Goal: Task Accomplishment & Management: Use online tool/utility

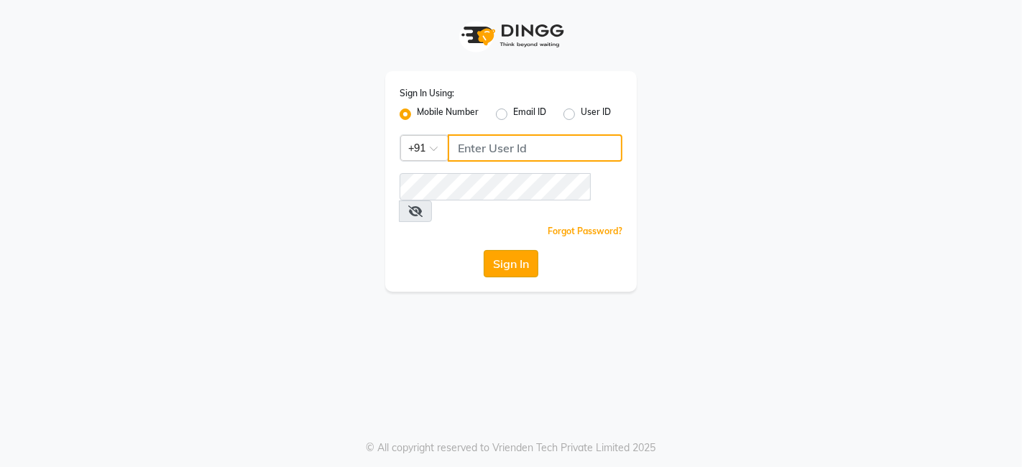
type input "9699483545"
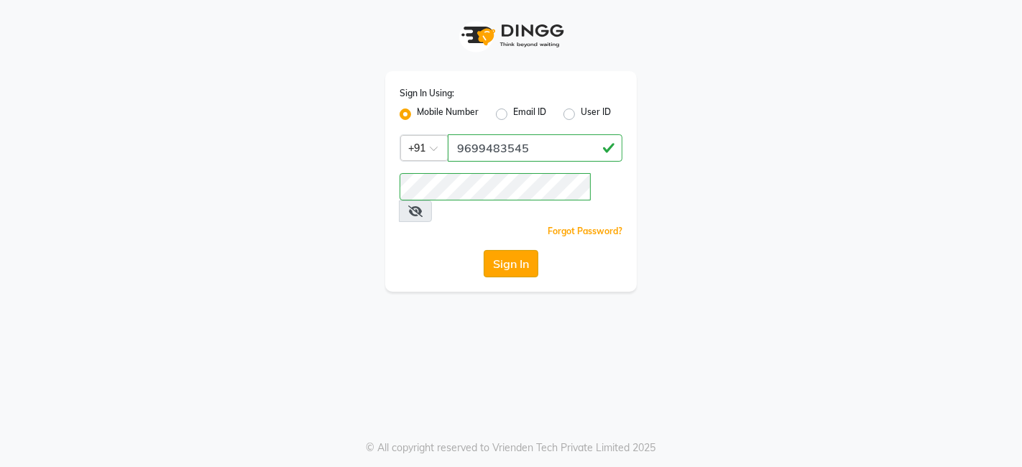
click at [506, 250] on button "Sign In" at bounding box center [511, 263] width 55 height 27
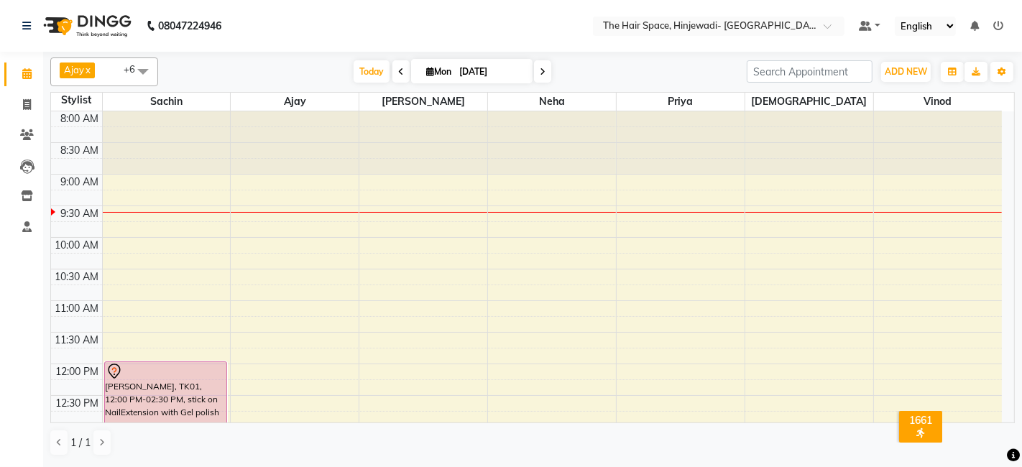
click at [392, 71] on span at bounding box center [400, 71] width 17 height 22
type input "[DATE]"
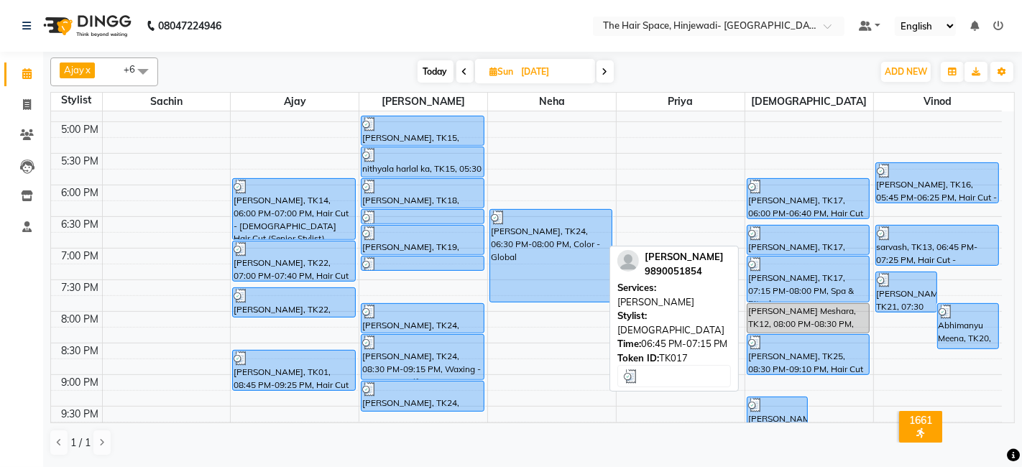
scroll to position [624, 0]
